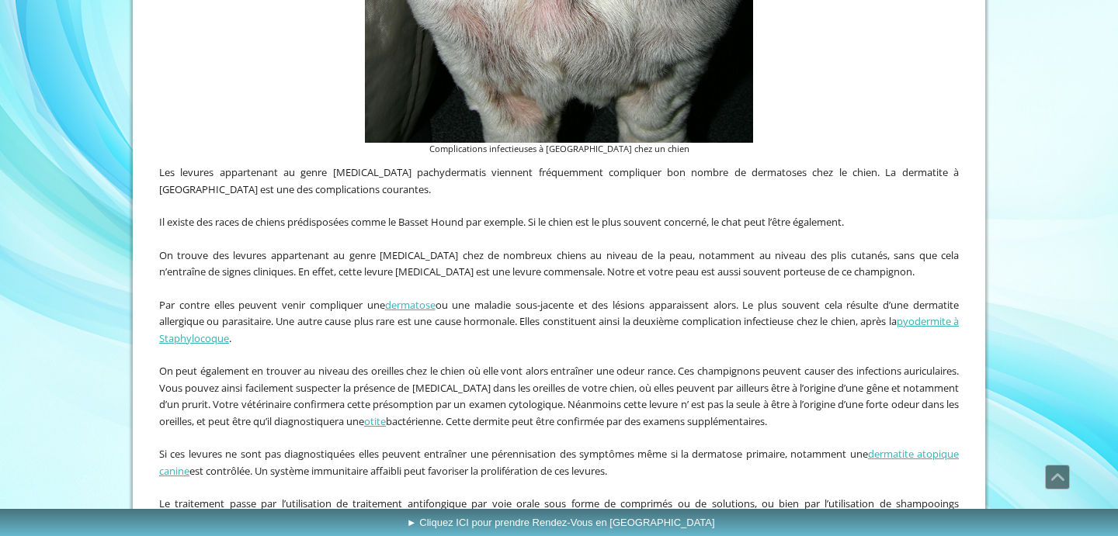
scroll to position [837, 0]
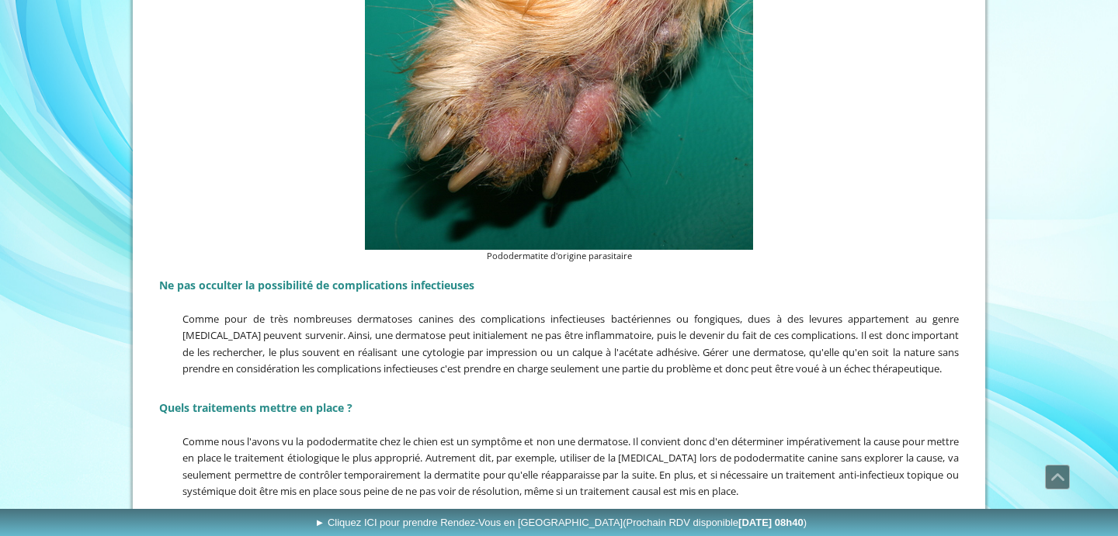
scroll to position [1508, 0]
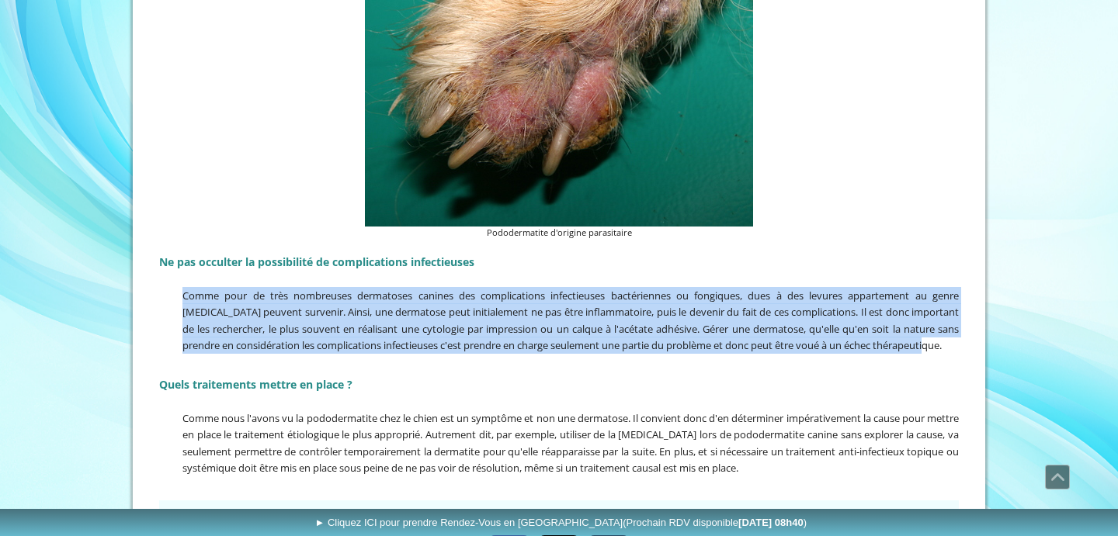
drag, startPoint x: 257, startPoint y: 364, endPoint x: 176, endPoint y: 295, distance: 106.3
click at [176, 295] on p "Comme pour de très nombreuses dermatoses canines des complications infectieuses…" at bounding box center [559, 320] width 800 height 67
copy span "Comme pour de très nombreuses dermatoses canines des complications infectieuses…"
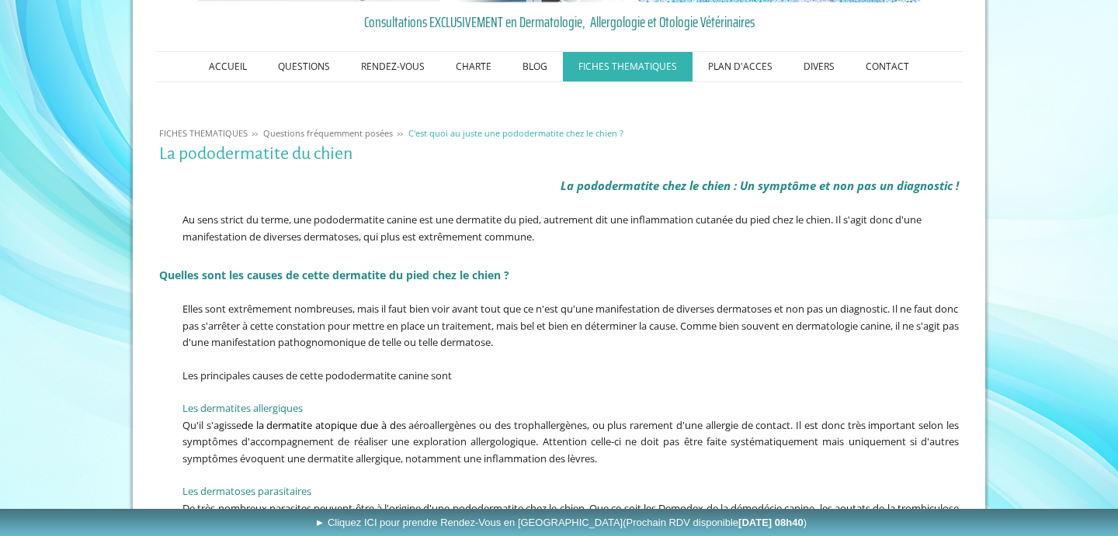
scroll to position [199, 0]
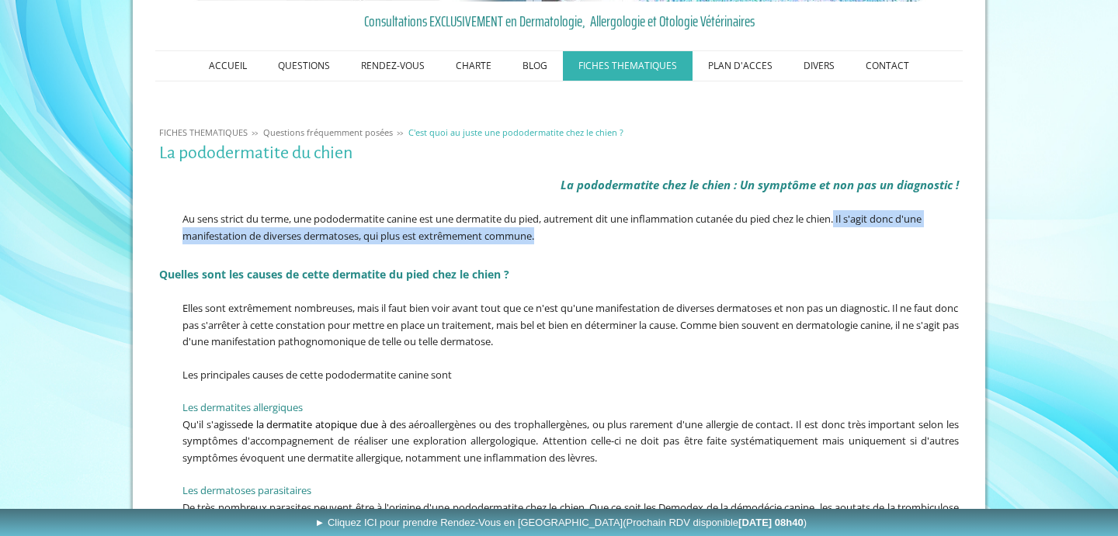
drag, startPoint x: 846, startPoint y: 215, endPoint x: 602, endPoint y: 241, distance: 245.1
click at [602, 241] on p "Au sens strict du terme, une pododermatite canine est une dermatite du pied, au…" at bounding box center [559, 226] width 800 height 33
copy span "Il s'agit donc d'une manifestation de diverses dermatoses, qui plus est extrême…"
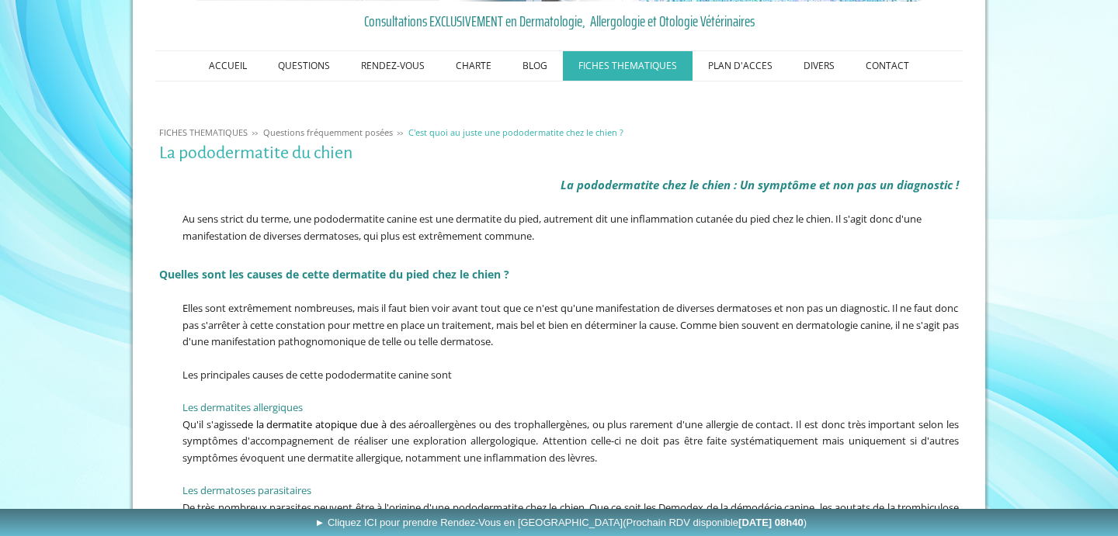
click at [635, 222] on span "Au sens strict du terme, une pododermatite canine est une dermatite du pied, au…" at bounding box center [551, 227] width 739 height 31
drag, startPoint x: 637, startPoint y: 220, endPoint x: 844, endPoint y: 220, distance: 207.3
click at [844, 220] on span "Au sens strict du terme, une pododermatite canine est une dermatite du pied, au…" at bounding box center [551, 227] width 739 height 31
copy span "inflammation cutanée du pied chez le chien"
